Goal: Information Seeking & Learning: Learn about a topic

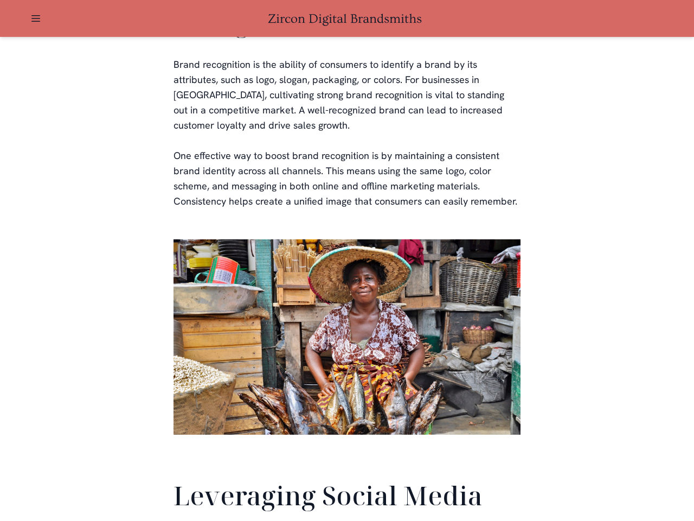
scroll to position [2554, 0]
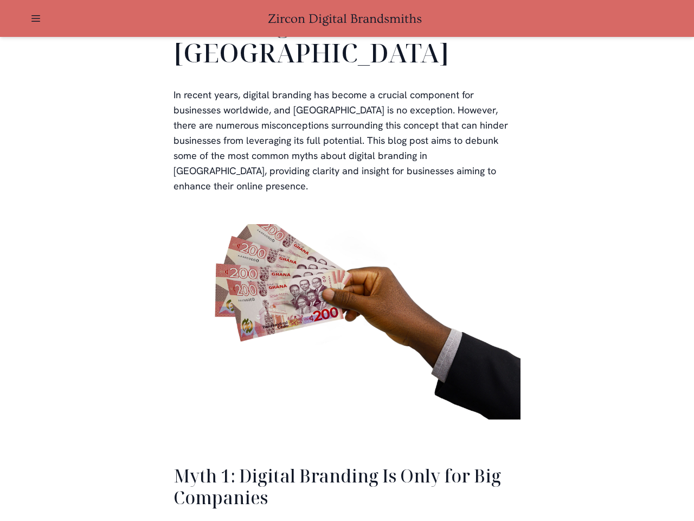
scroll to position [2382, 0]
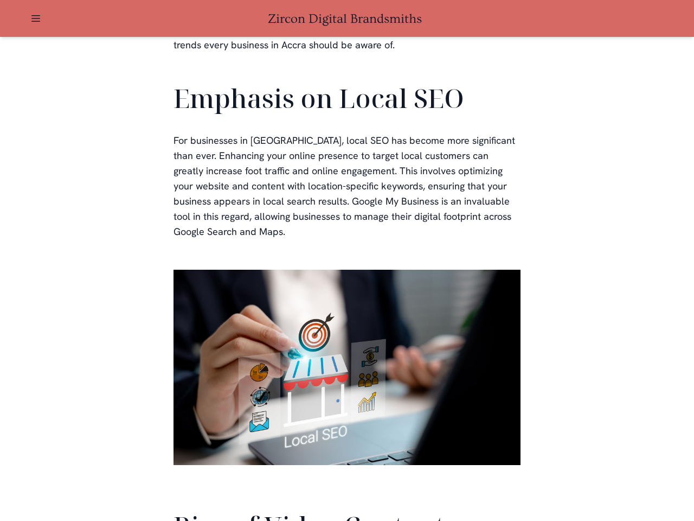
scroll to position [2448, 0]
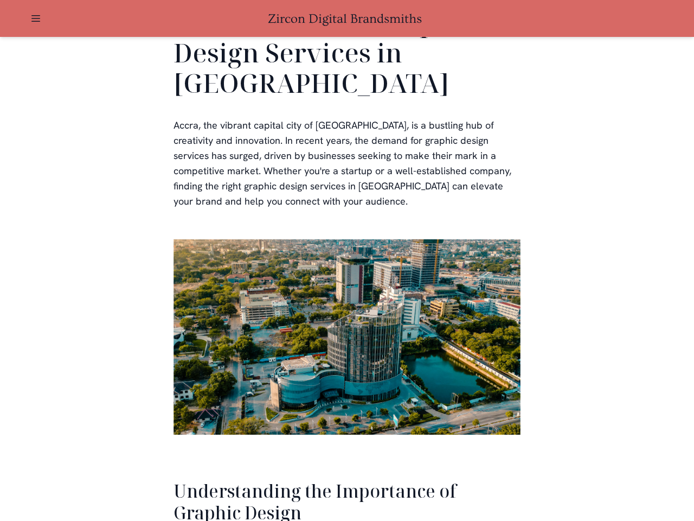
scroll to position [2228, 0]
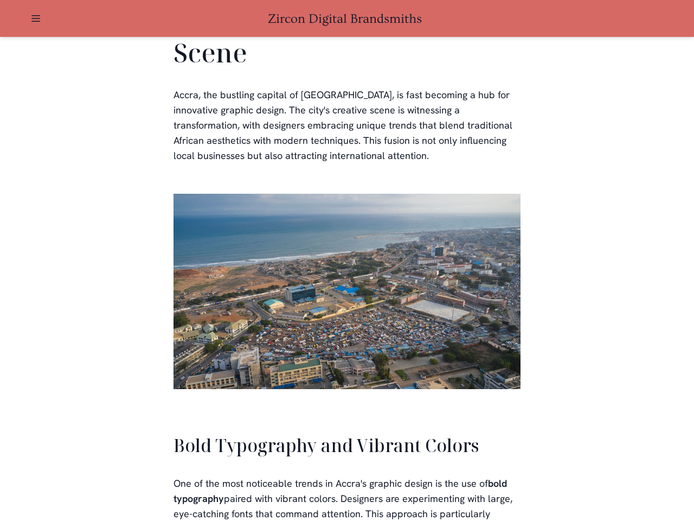
scroll to position [2456, 0]
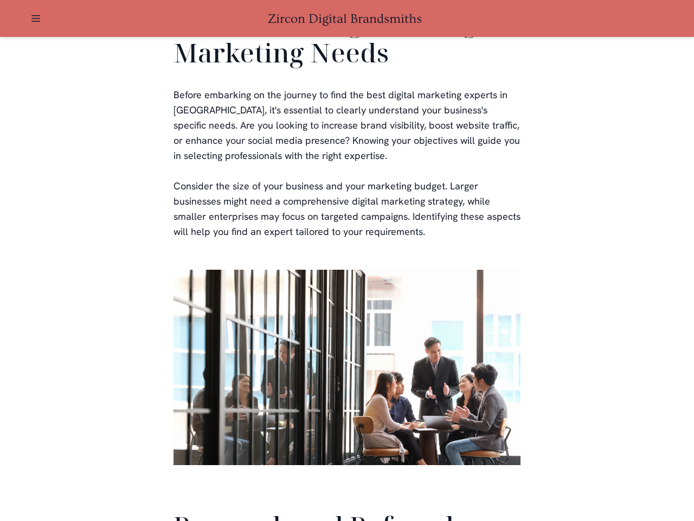
scroll to position [2582, 0]
